Goal: Transaction & Acquisition: Book appointment/travel/reservation

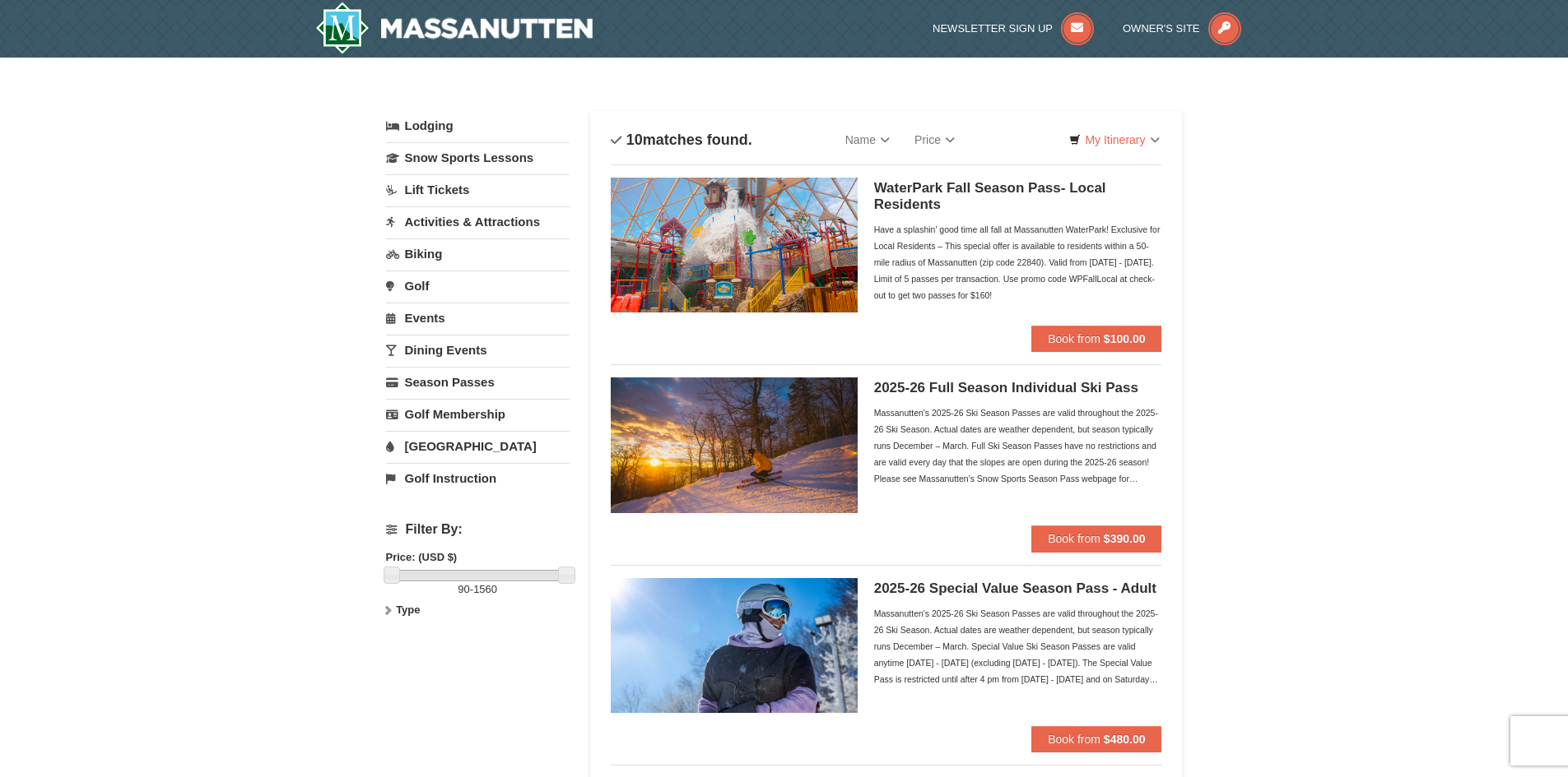
click at [448, 447] on link "[GEOGRAPHIC_DATA]" at bounding box center [478, 446] width 184 height 31
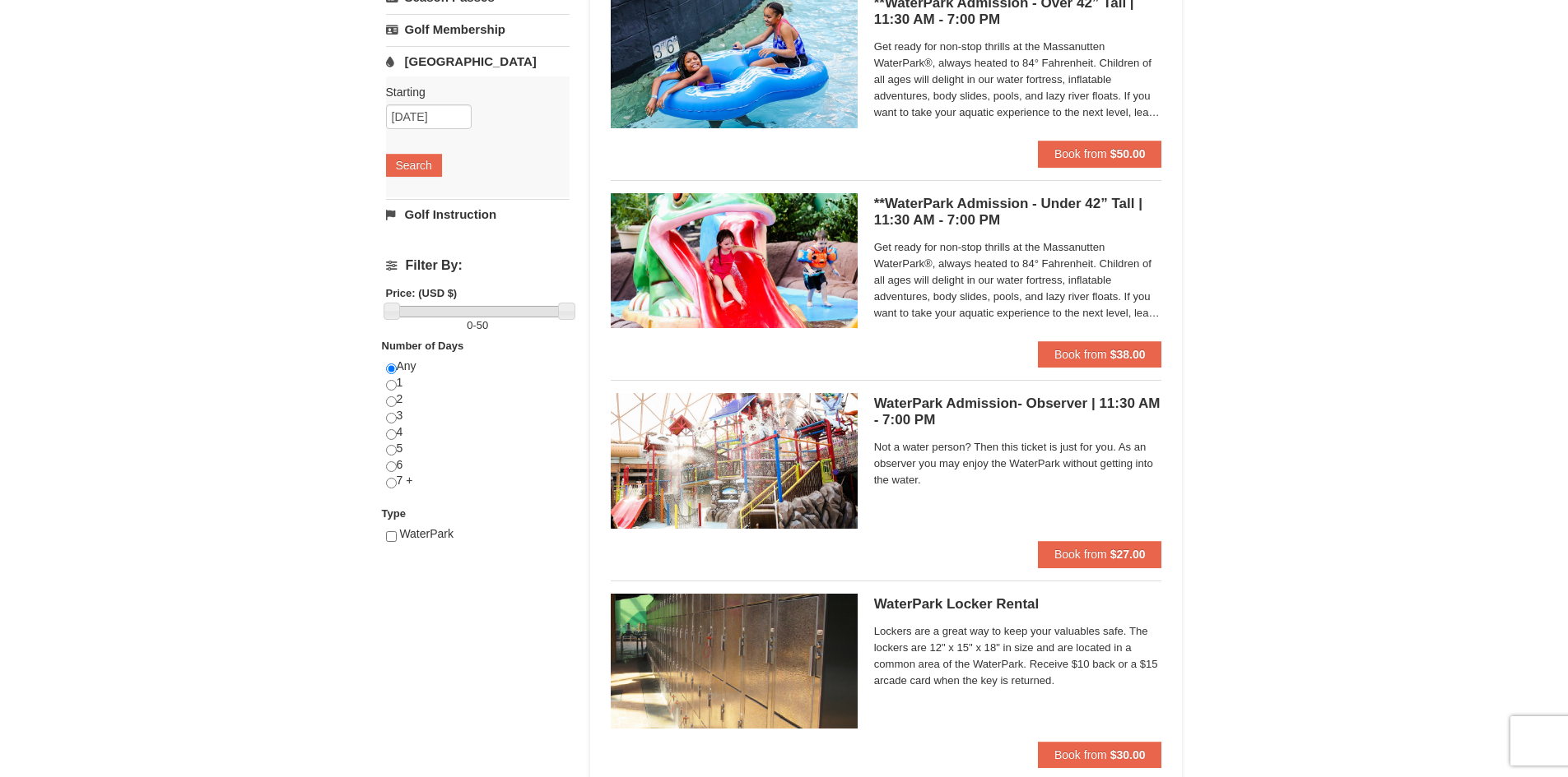
scroll to position [329, 0]
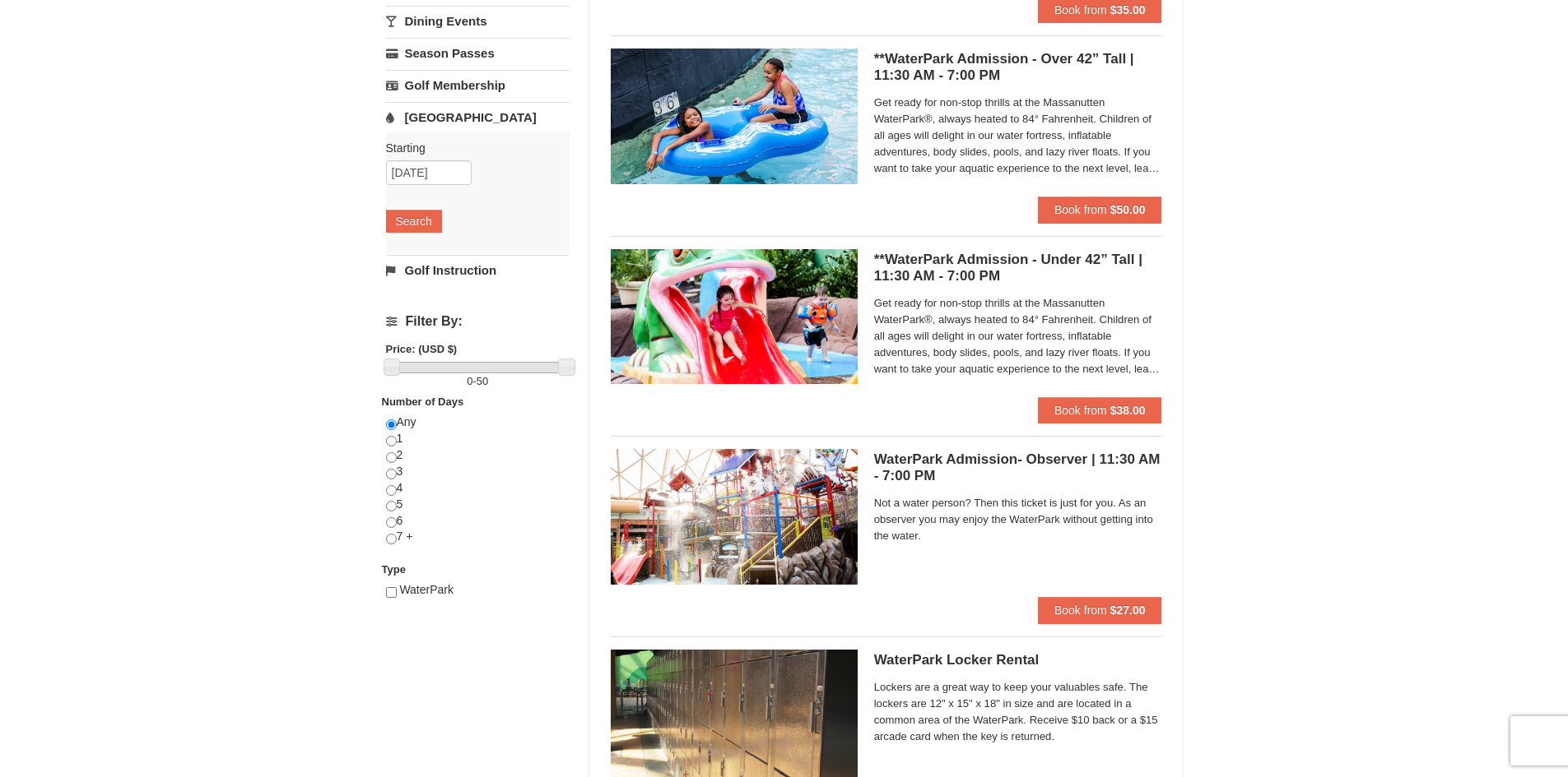
click at [969, 268] on h5 "**WaterPark Admission - Under 42” Tall | 11:30 AM - 7:00 PM Massanutten Indoor/…" at bounding box center [1017, 268] width 288 height 33
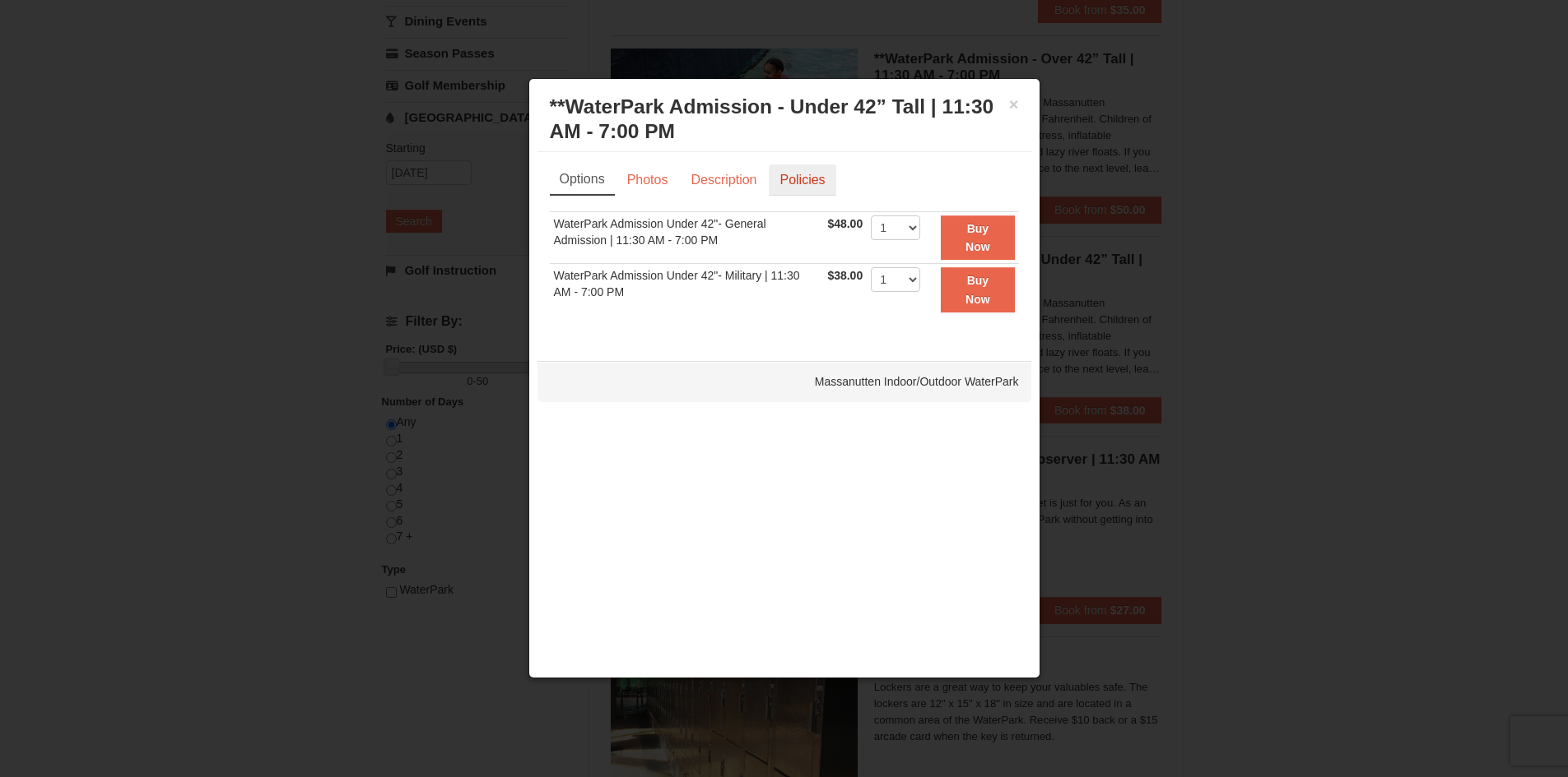
click at [768, 177] on link "Policies" at bounding box center [801, 180] width 66 height 32
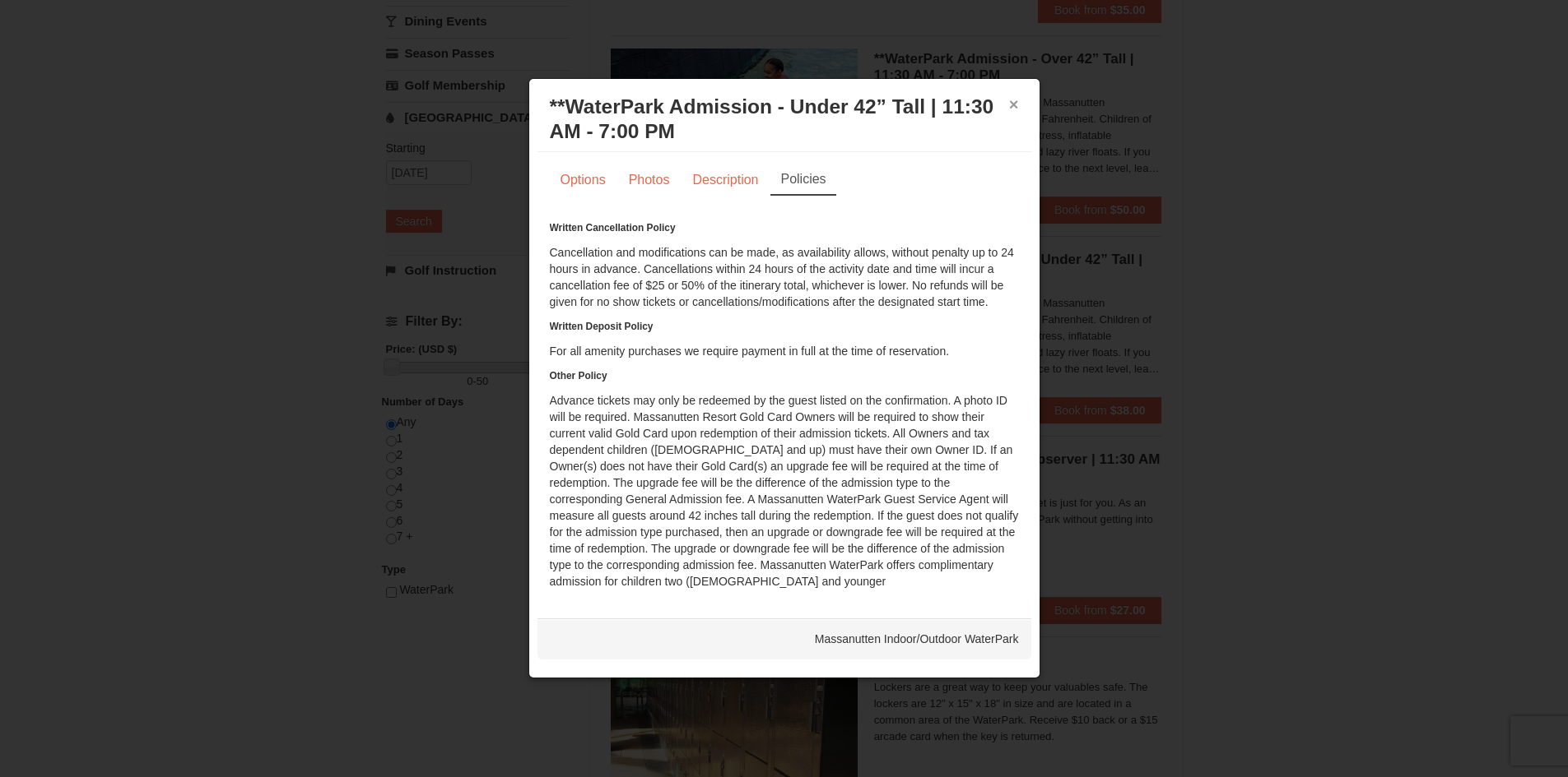
click at [1015, 111] on button "×" at bounding box center [1014, 104] width 10 height 17
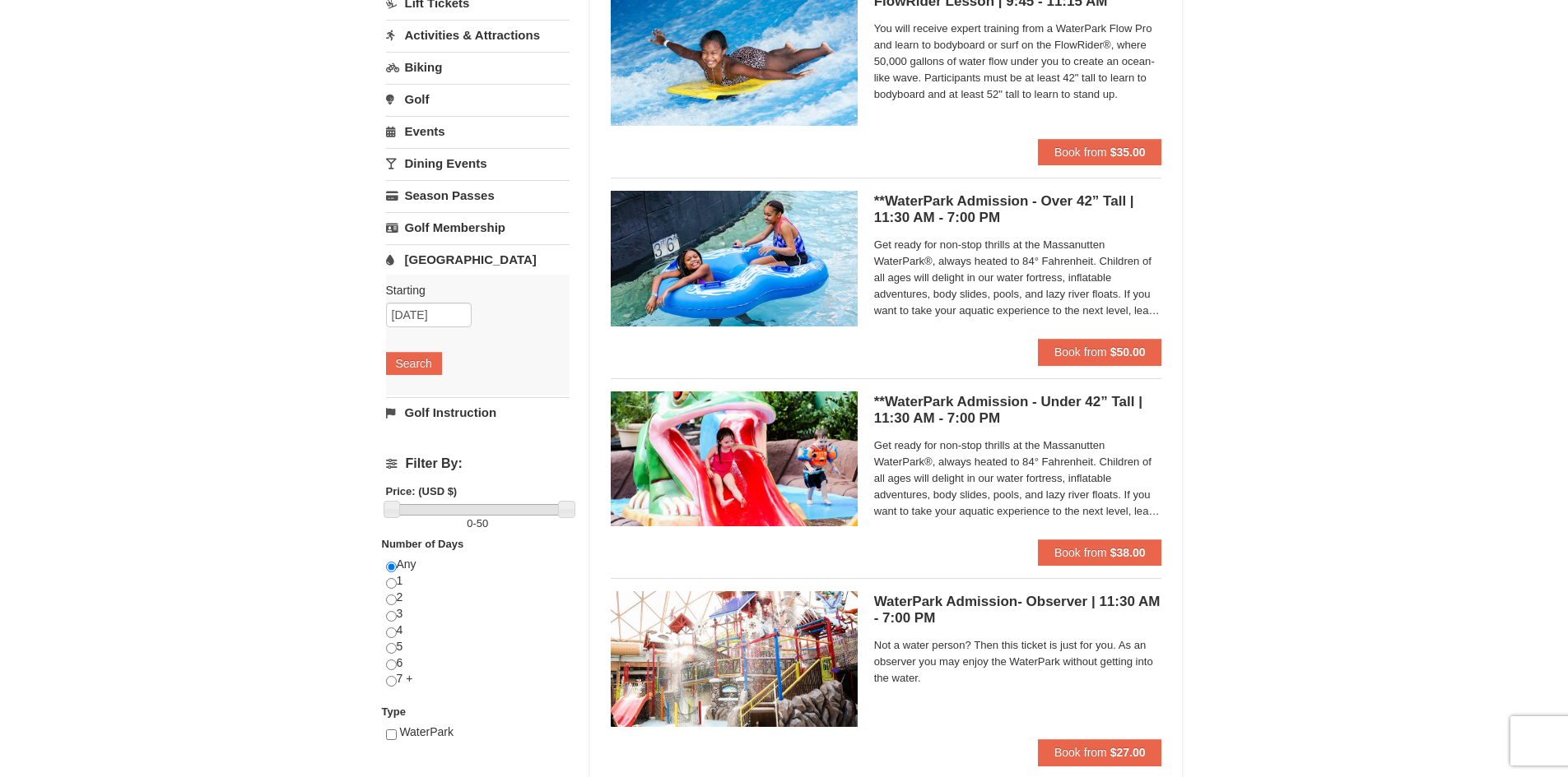
scroll to position [104, 0]
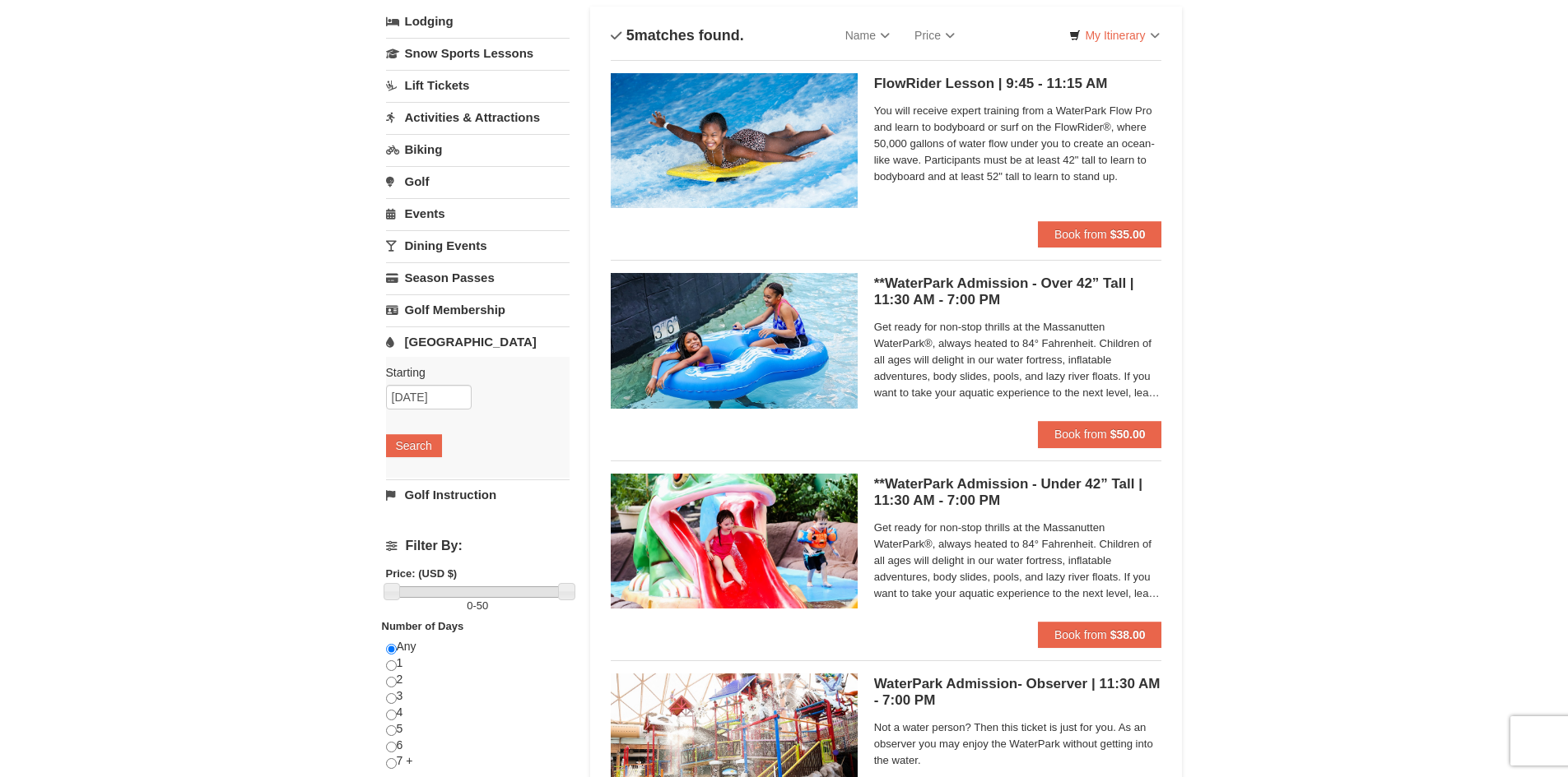
click at [921, 491] on h5 "**WaterPark Admission - Under 42” Tall | 11:30 AM - 7:00 PM Massanutten Indoor/…" at bounding box center [1017, 492] width 288 height 33
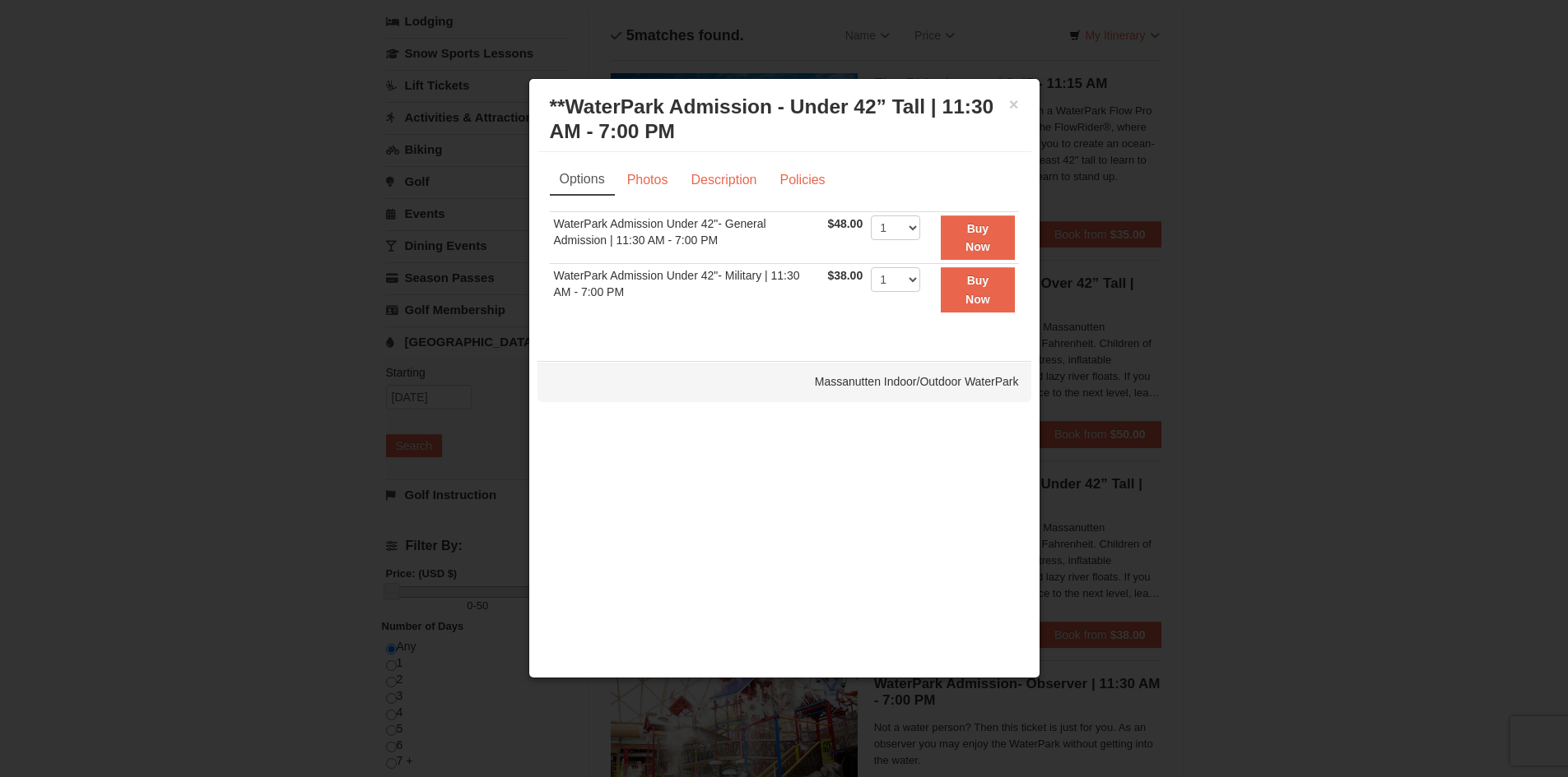
click at [1315, 284] on div at bounding box center [784, 388] width 1568 height 777
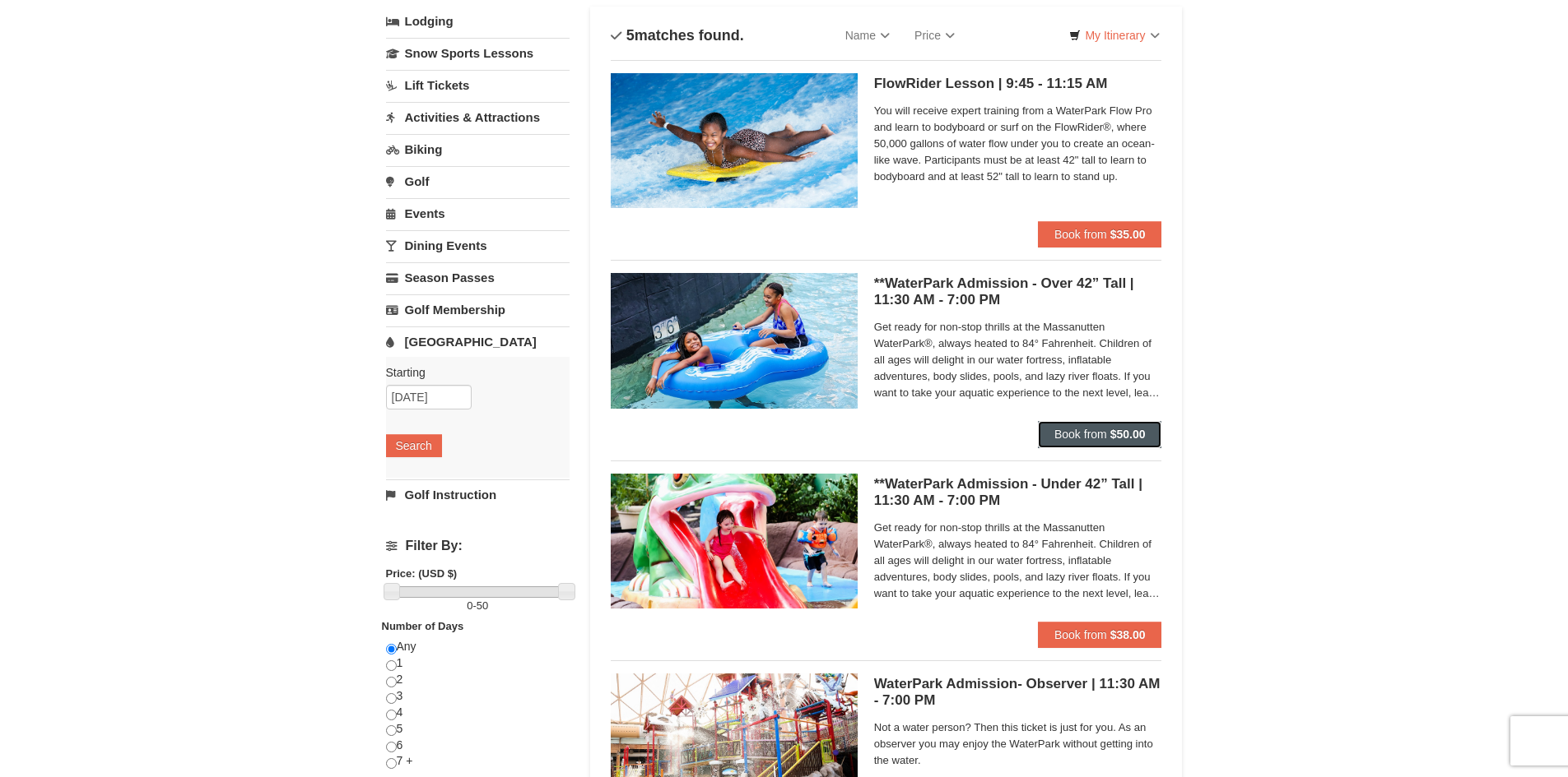
click at [1113, 435] on strong "$50.00" at bounding box center [1127, 434] width 35 height 13
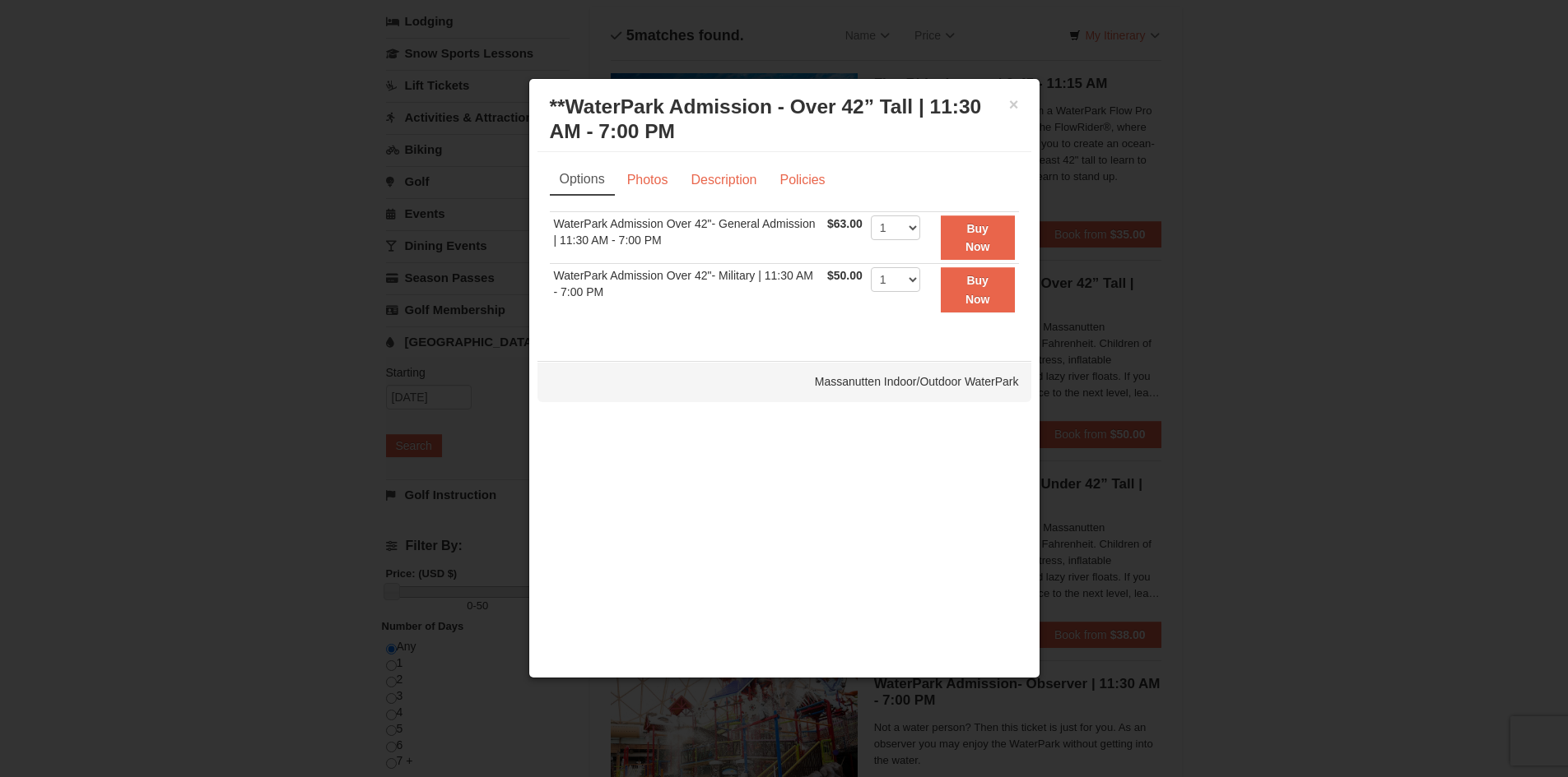
drag, startPoint x: 1331, startPoint y: 479, endPoint x: 1320, endPoint y: 499, distance: 22.8
click at [1326, 486] on div at bounding box center [784, 388] width 1568 height 777
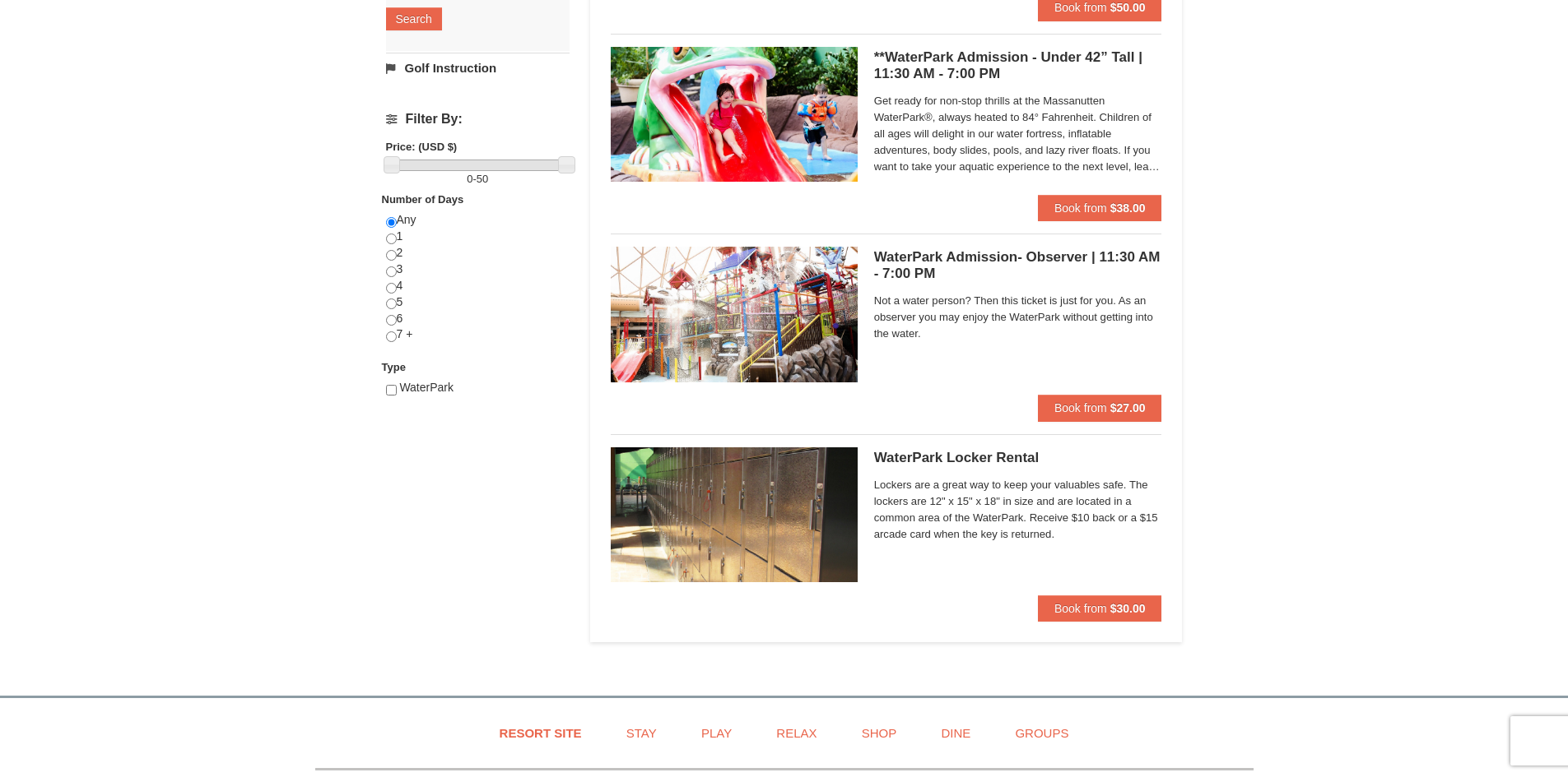
scroll to position [493, 0]
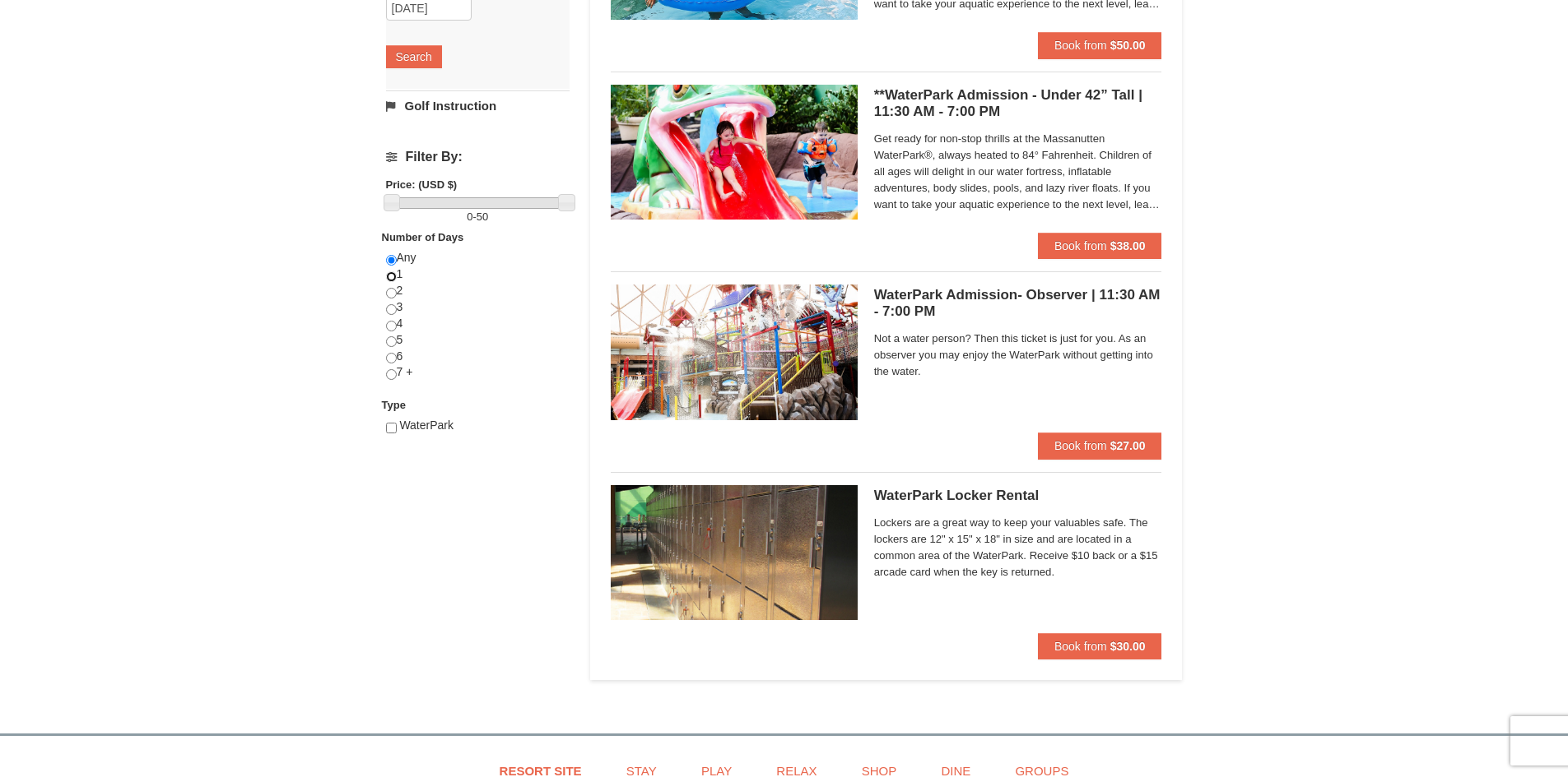
click at [388, 276] on input "radio" at bounding box center [391, 276] width 10 height 10
radio input "true"
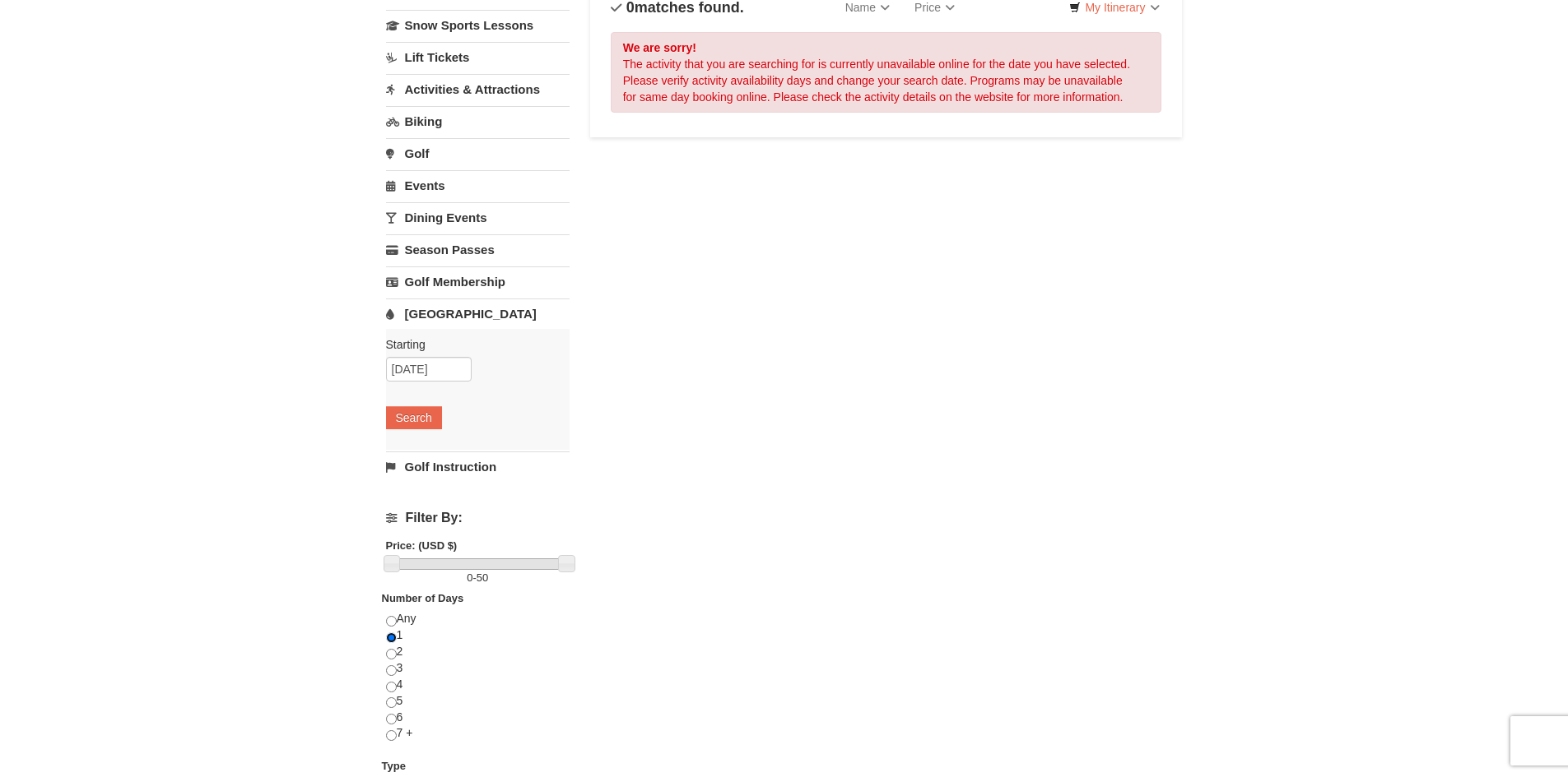
scroll to position [246, 0]
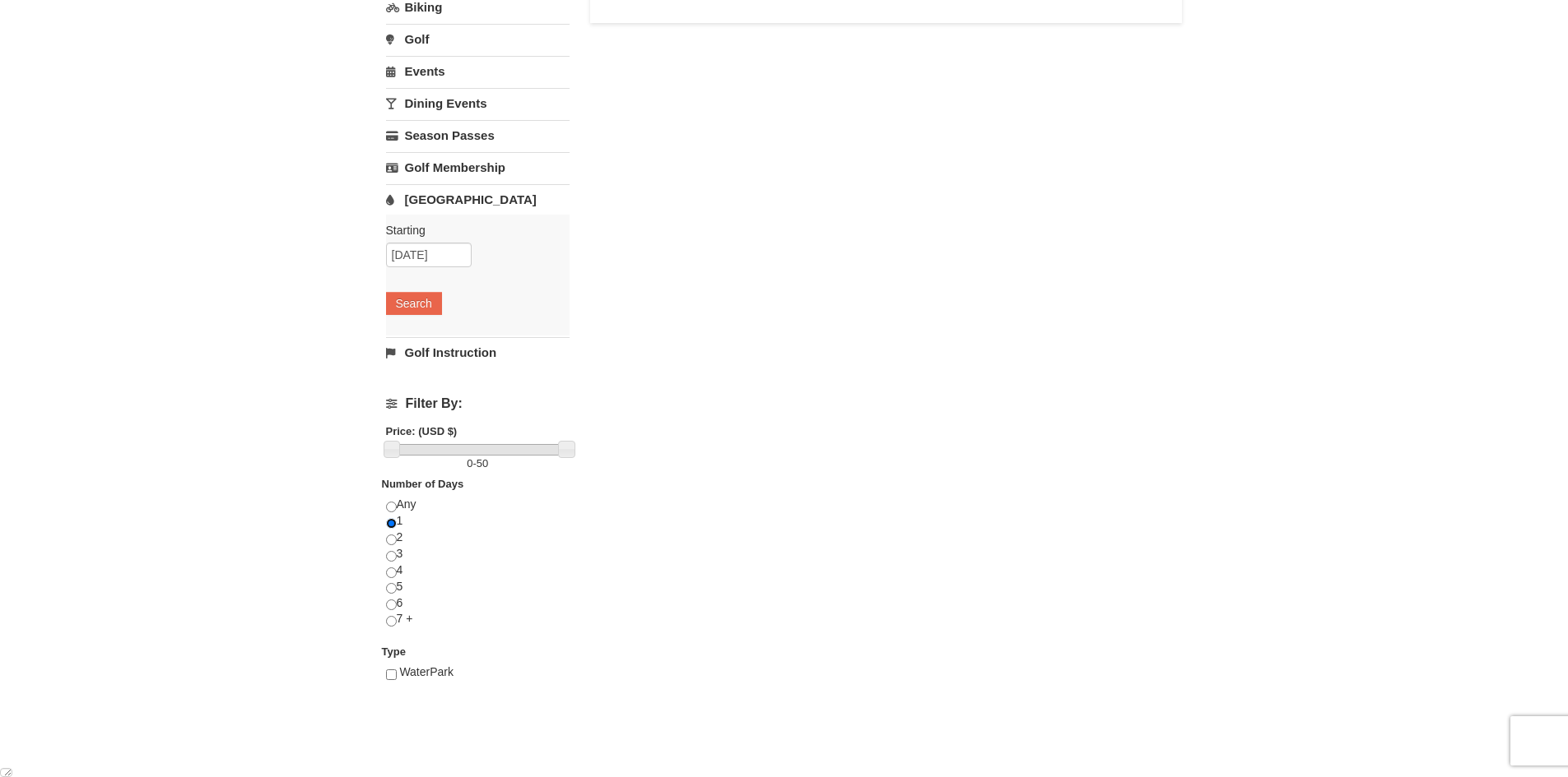
click at [390, 525] on input "radio" at bounding box center [391, 522] width 10 height 10
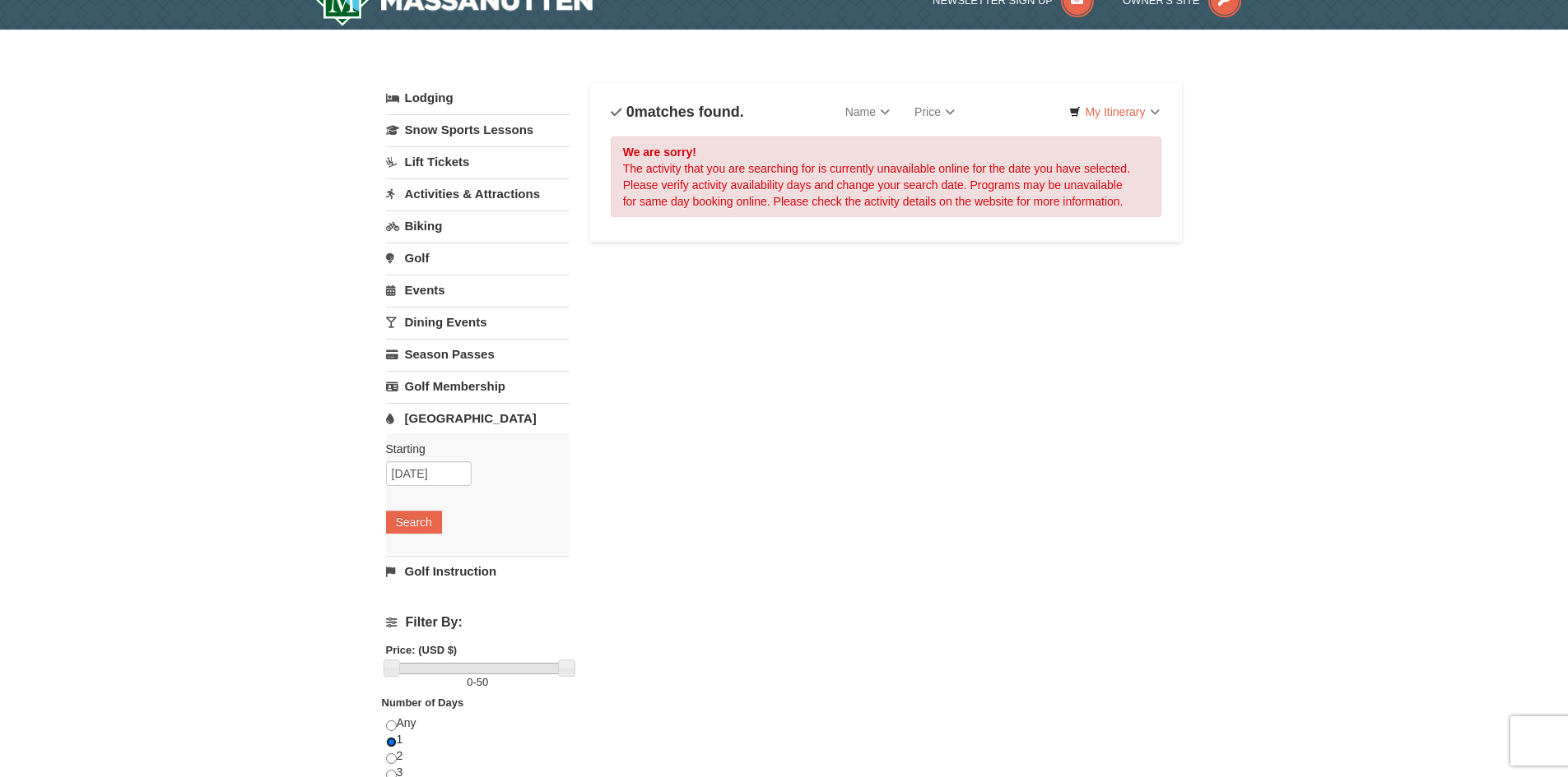
scroll to position [0, 0]
